Goal: Task Accomplishment & Management: Use online tool/utility

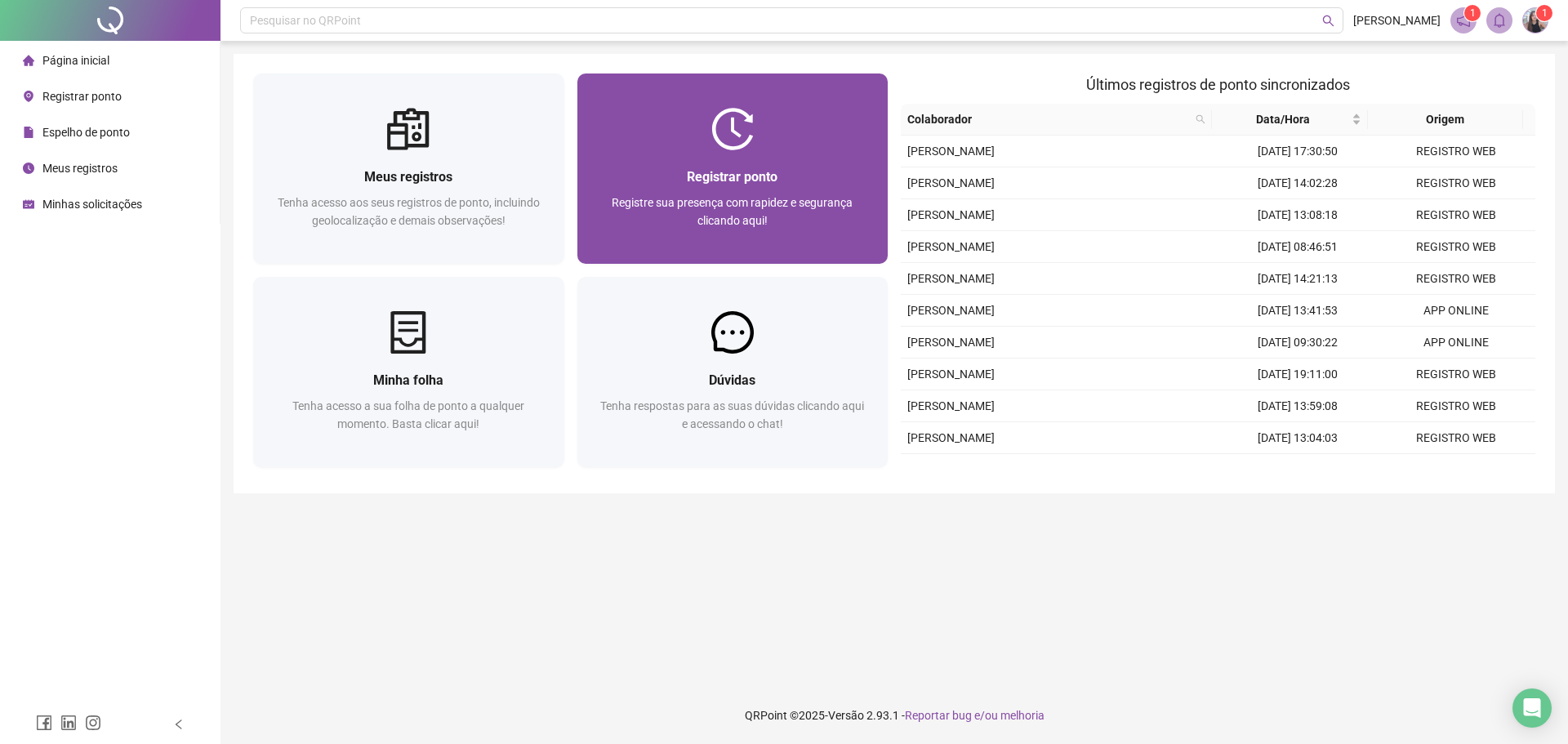
click at [673, 160] on div "Registrar ponto Registre sua presença com rapidez e segurança clicando aqui!" at bounding box center [732, 206] width 311 height 113
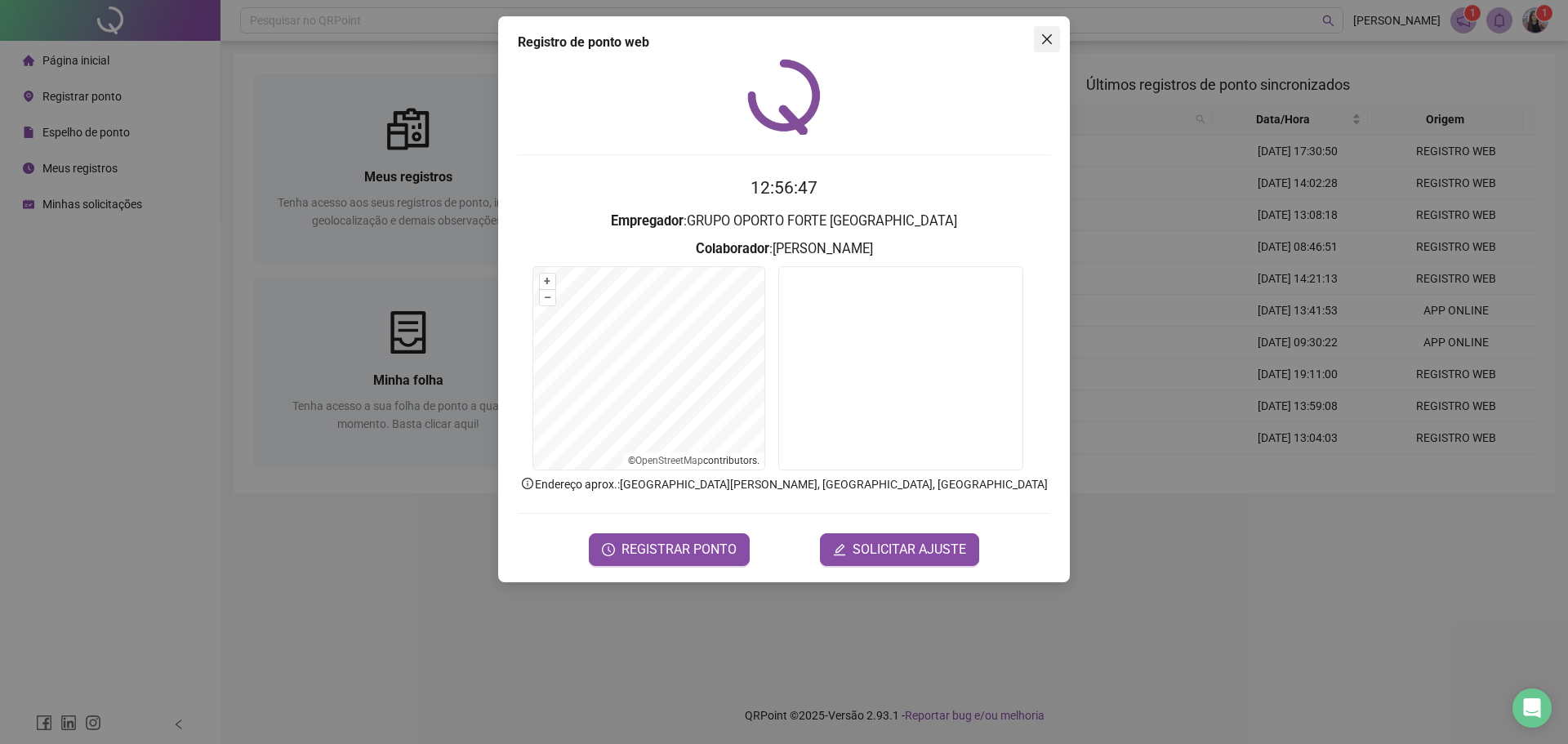
click at [1046, 38] on icon "close" at bounding box center [1046, 39] width 9 height 9
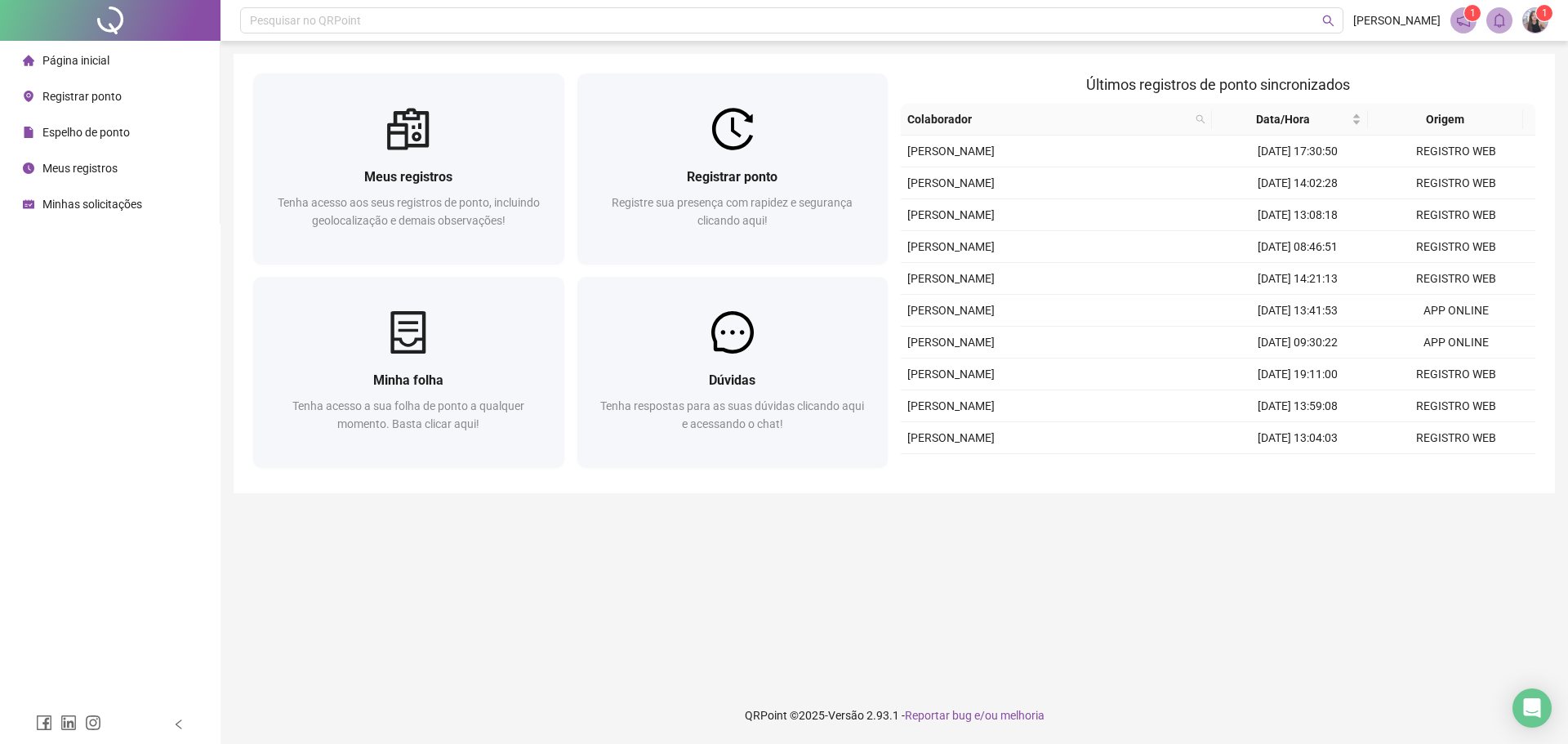
click at [685, 57] on div "Meus registros Tenha acesso aos seus registros de ponto, incluindo geolocalizaç…" at bounding box center [894, 274] width 1321 height 439
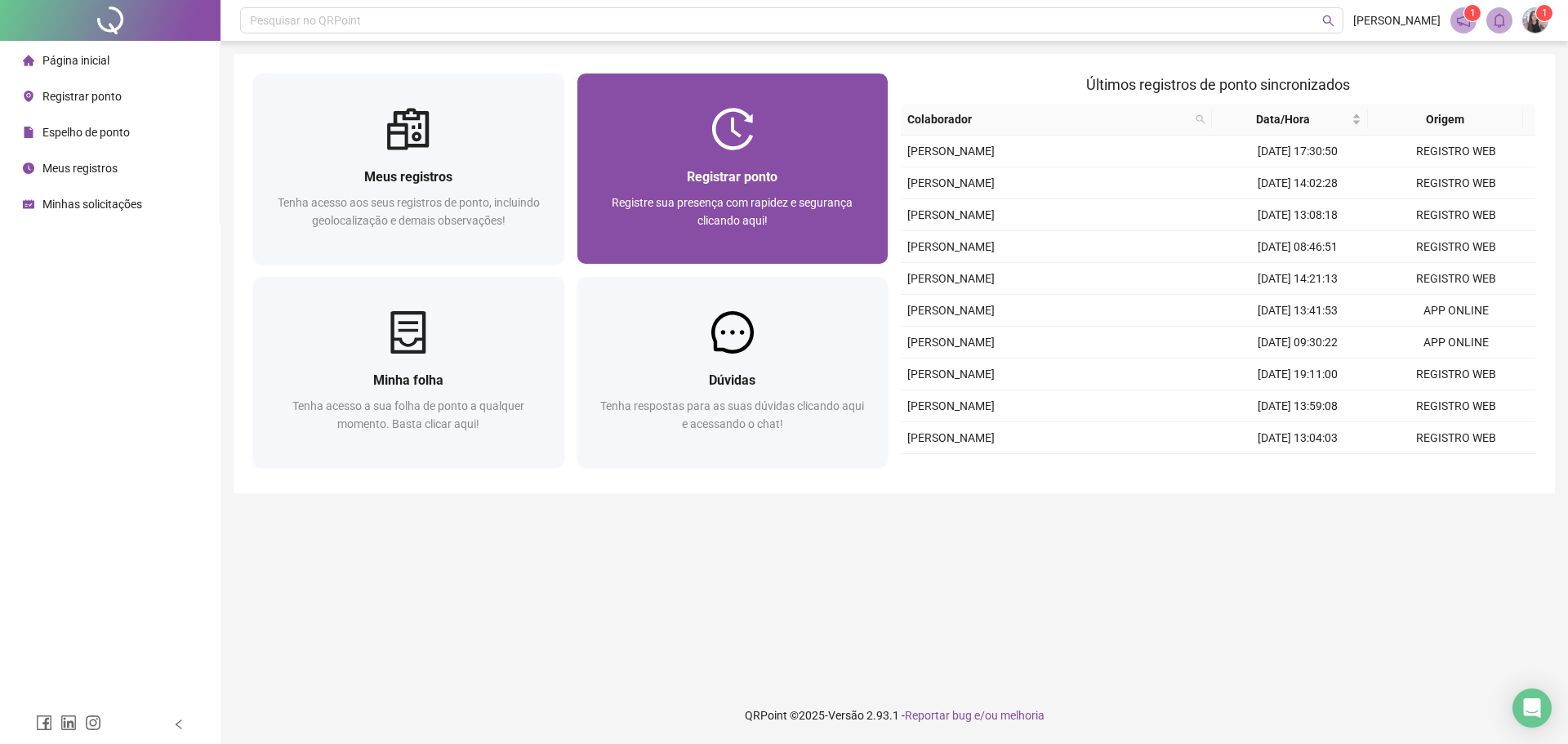
click at [709, 131] on div at bounding box center [732, 128] width 311 height 42
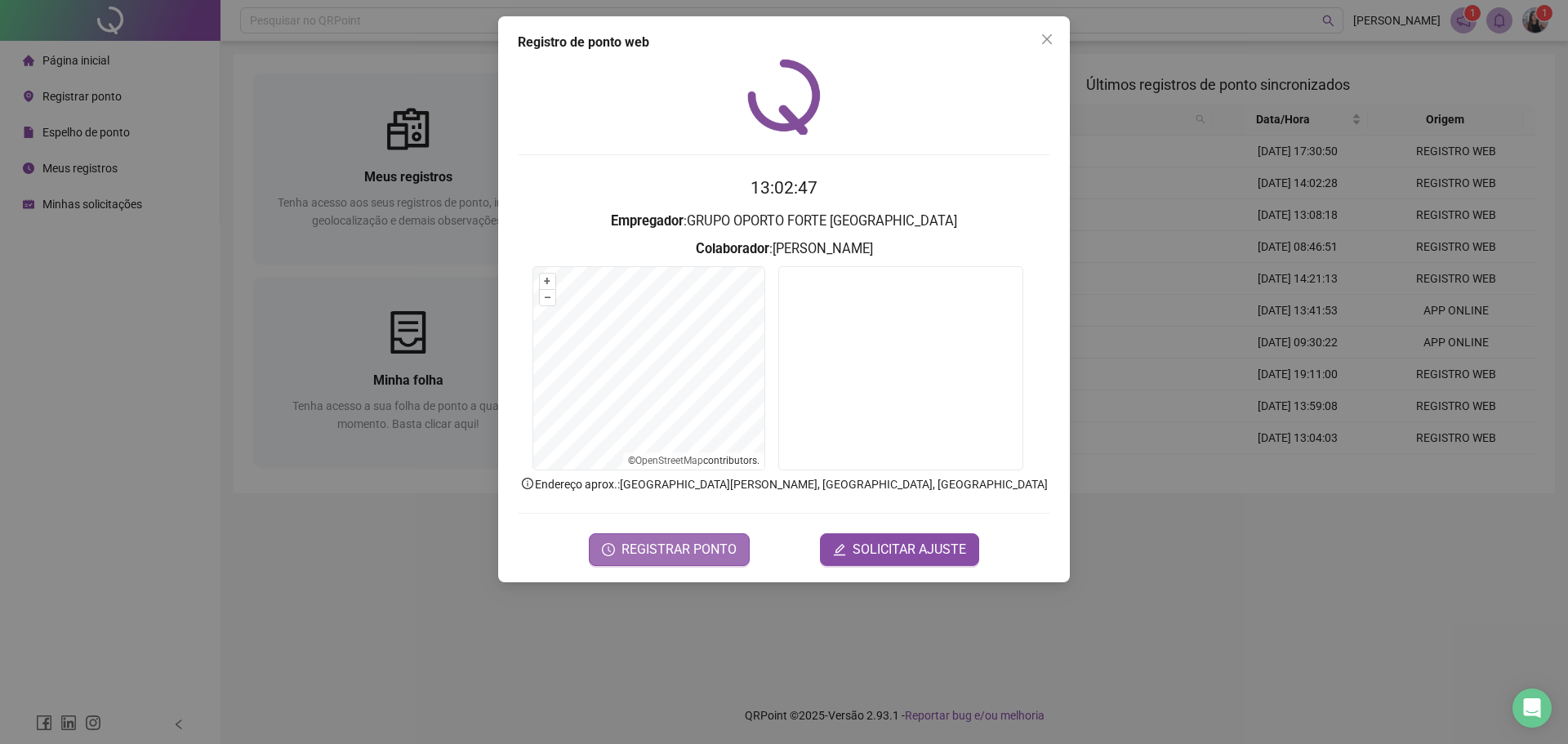
click at [683, 549] on span "REGISTRAR PONTO" at bounding box center [678, 549] width 115 height 20
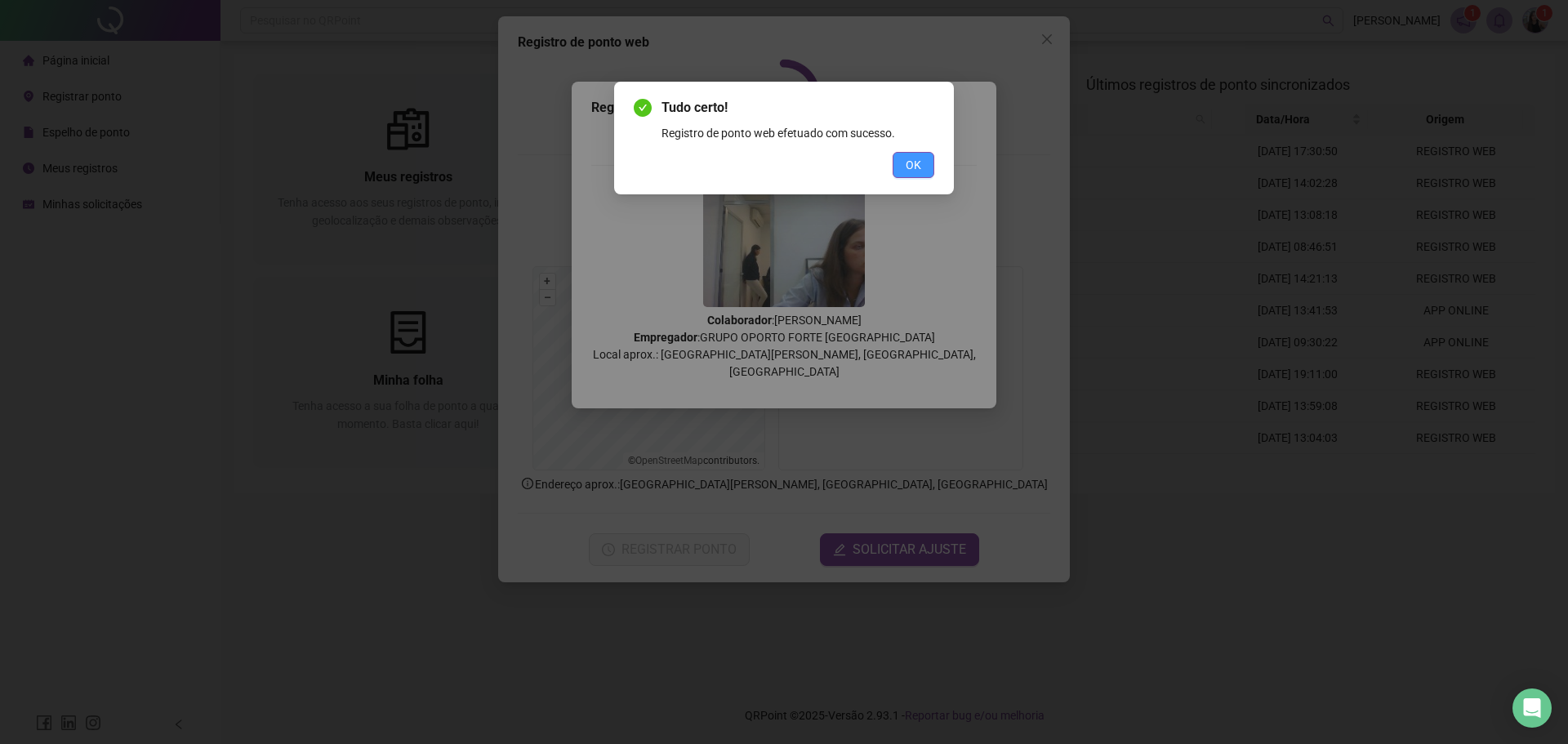
click at [896, 154] on button "OK" at bounding box center [913, 165] width 41 height 26
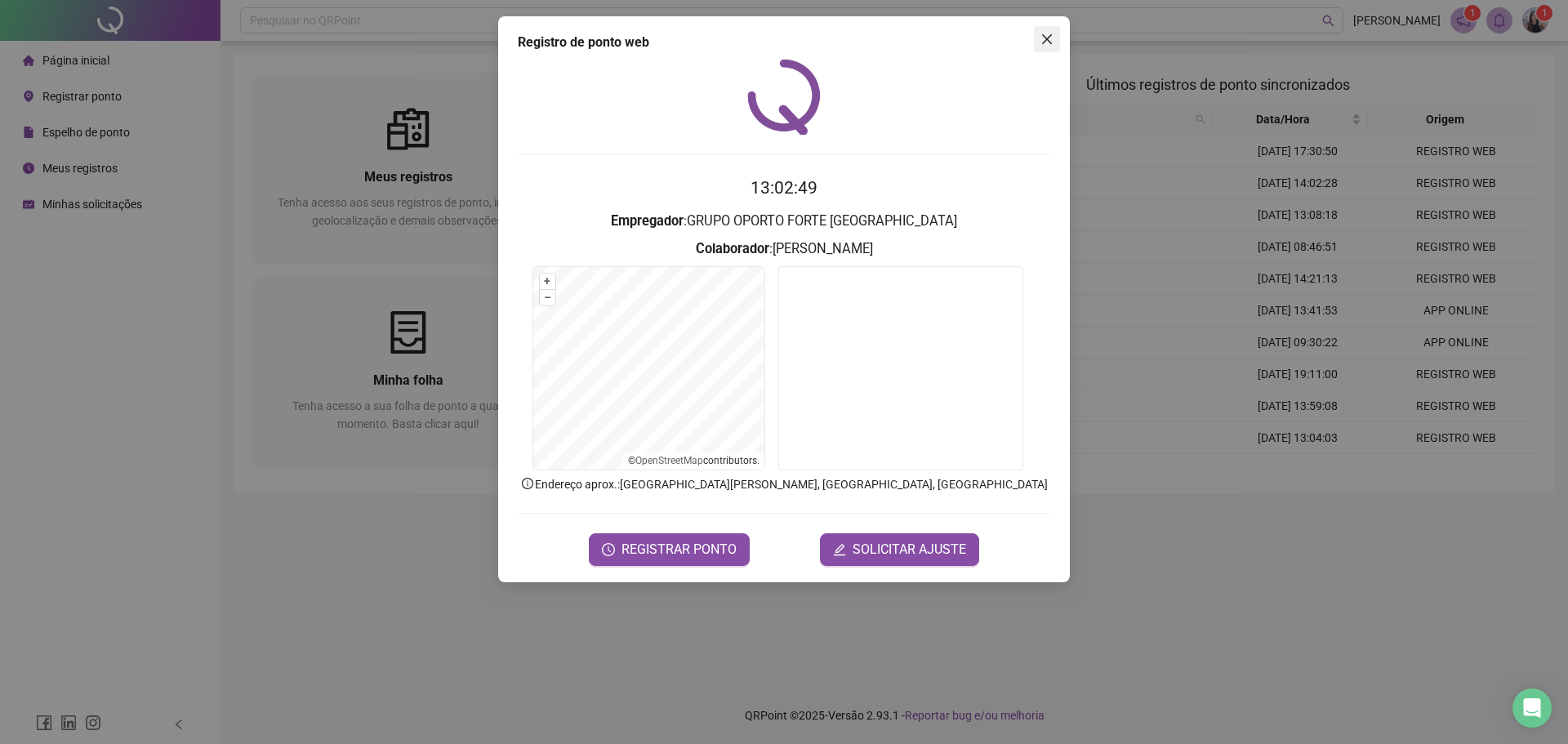
click at [1042, 40] on icon "close" at bounding box center [1047, 39] width 13 height 13
